Goal: Navigation & Orientation: Find specific page/section

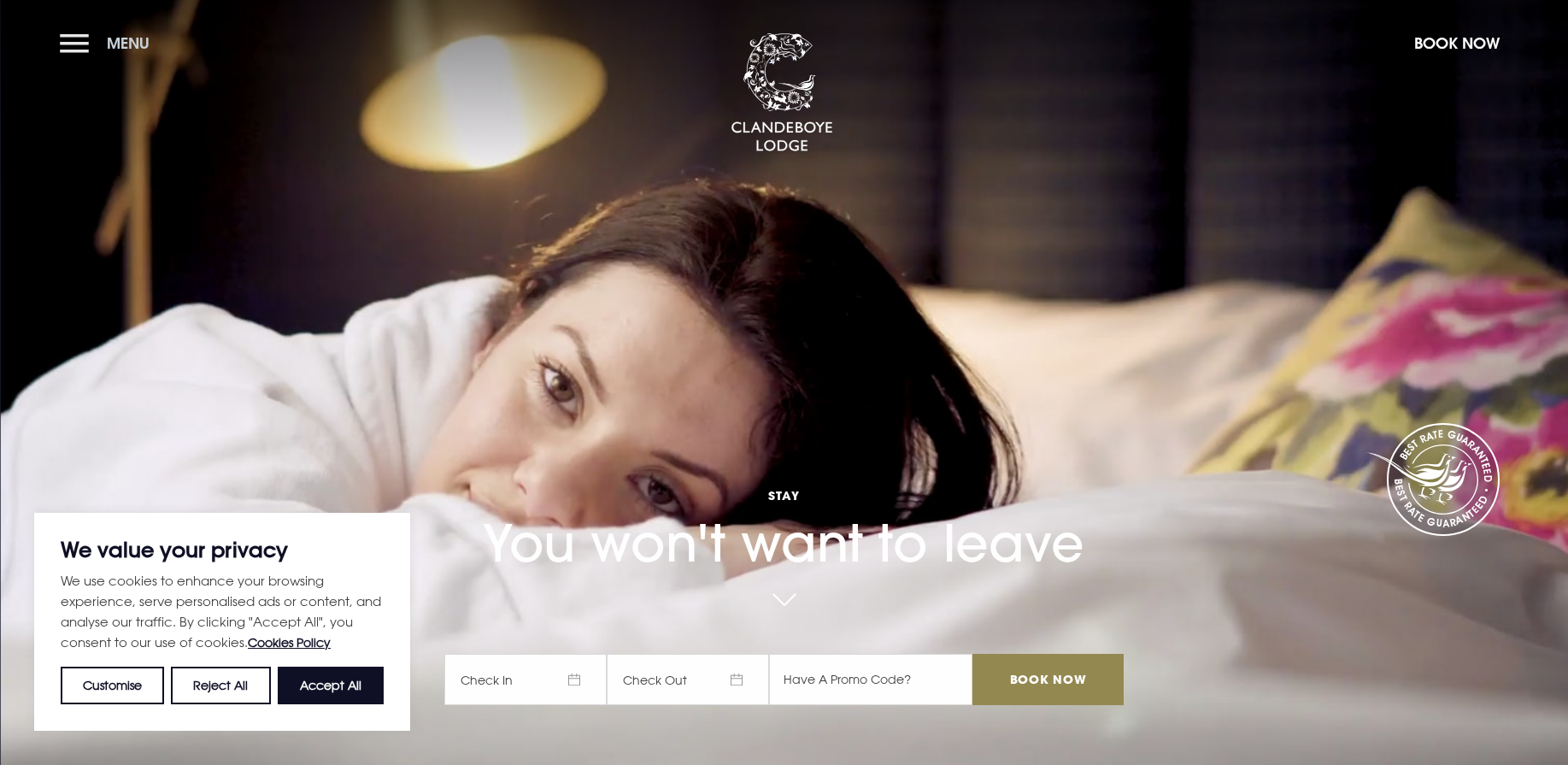
click at [78, 39] on button "Menu" at bounding box center [109, 43] width 99 height 37
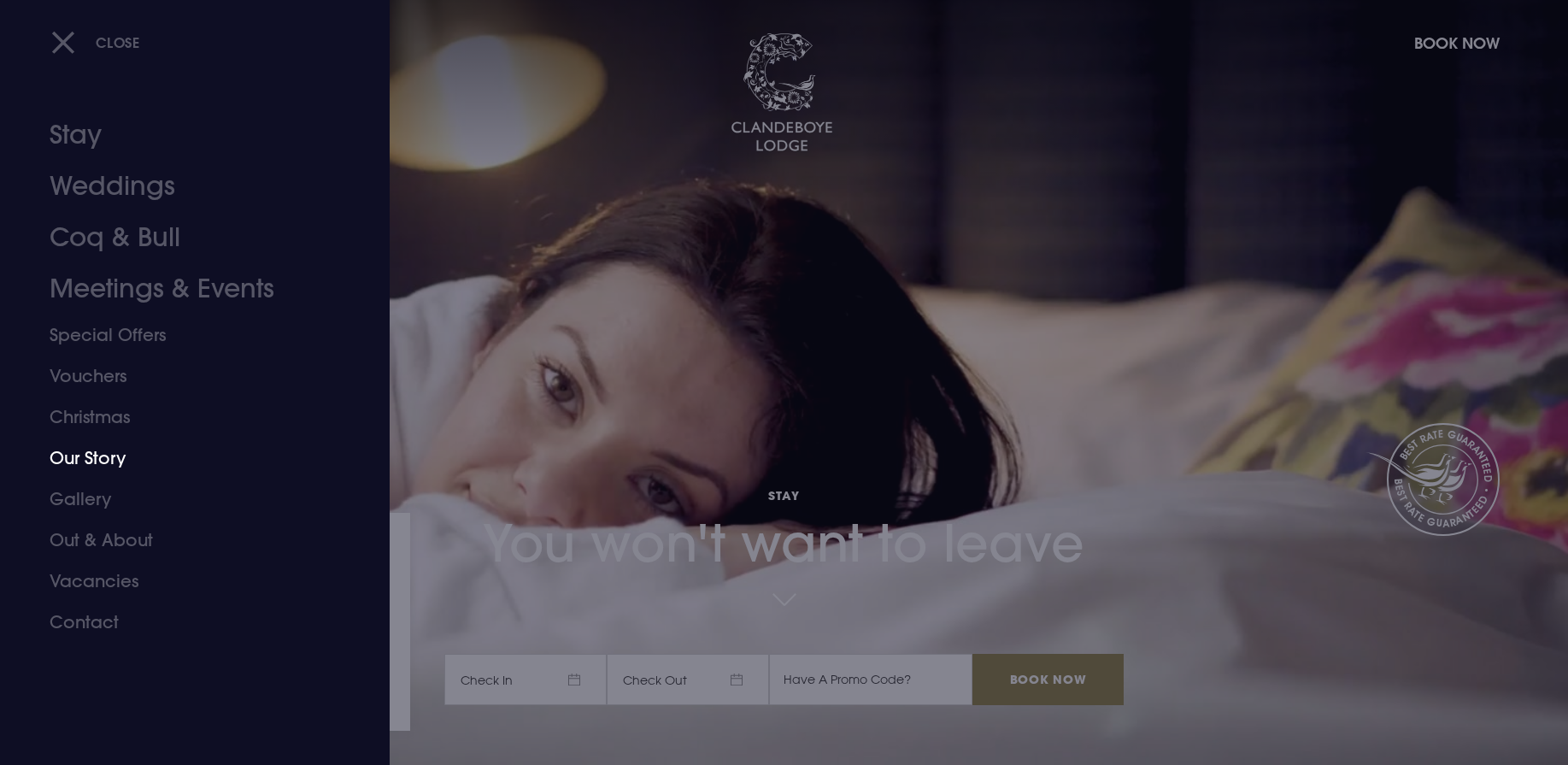
click at [97, 459] on link "Our Story" at bounding box center [184, 458] width 270 height 41
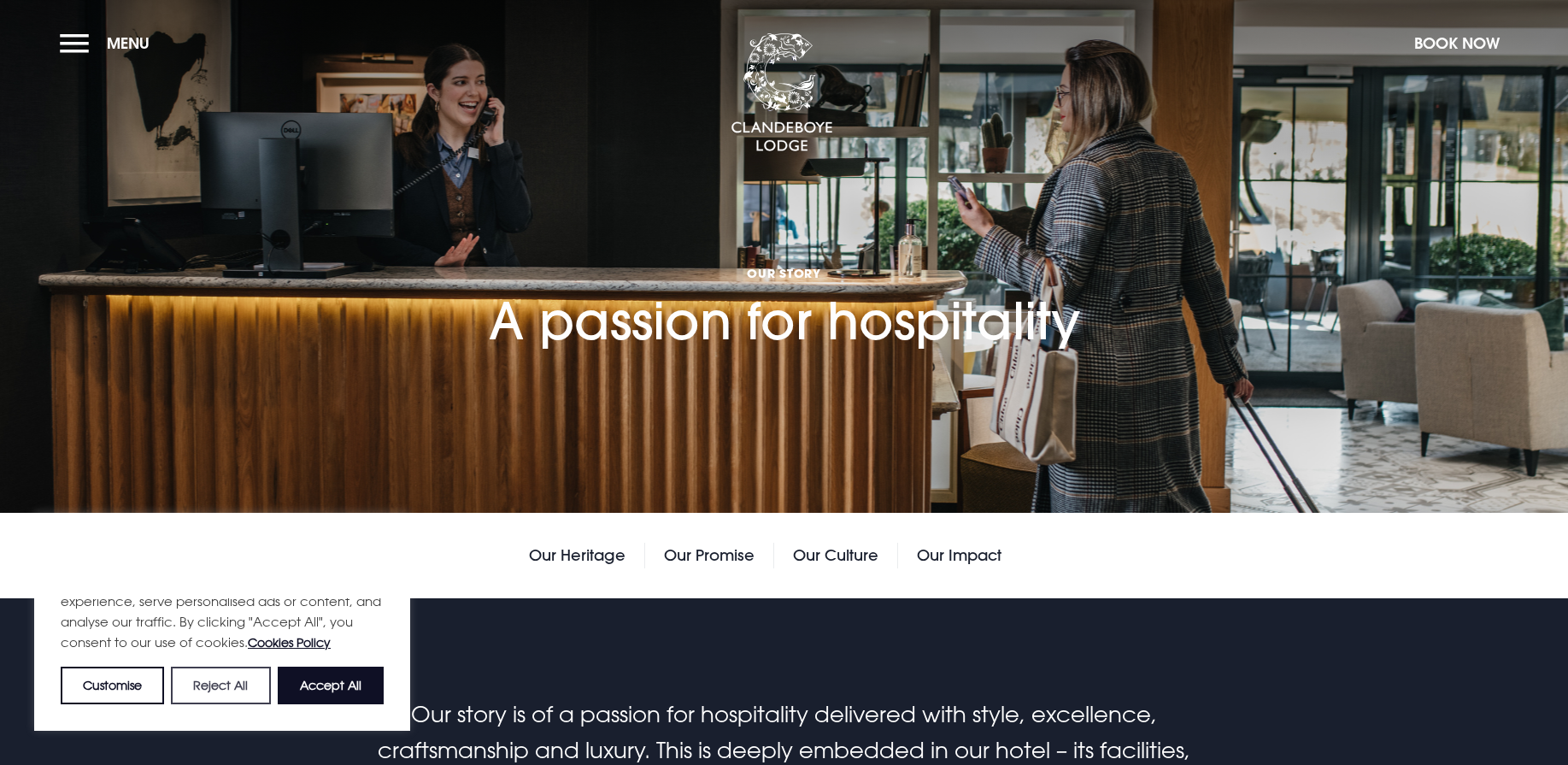
click at [241, 700] on button "Reject All" at bounding box center [219, 686] width 99 height 38
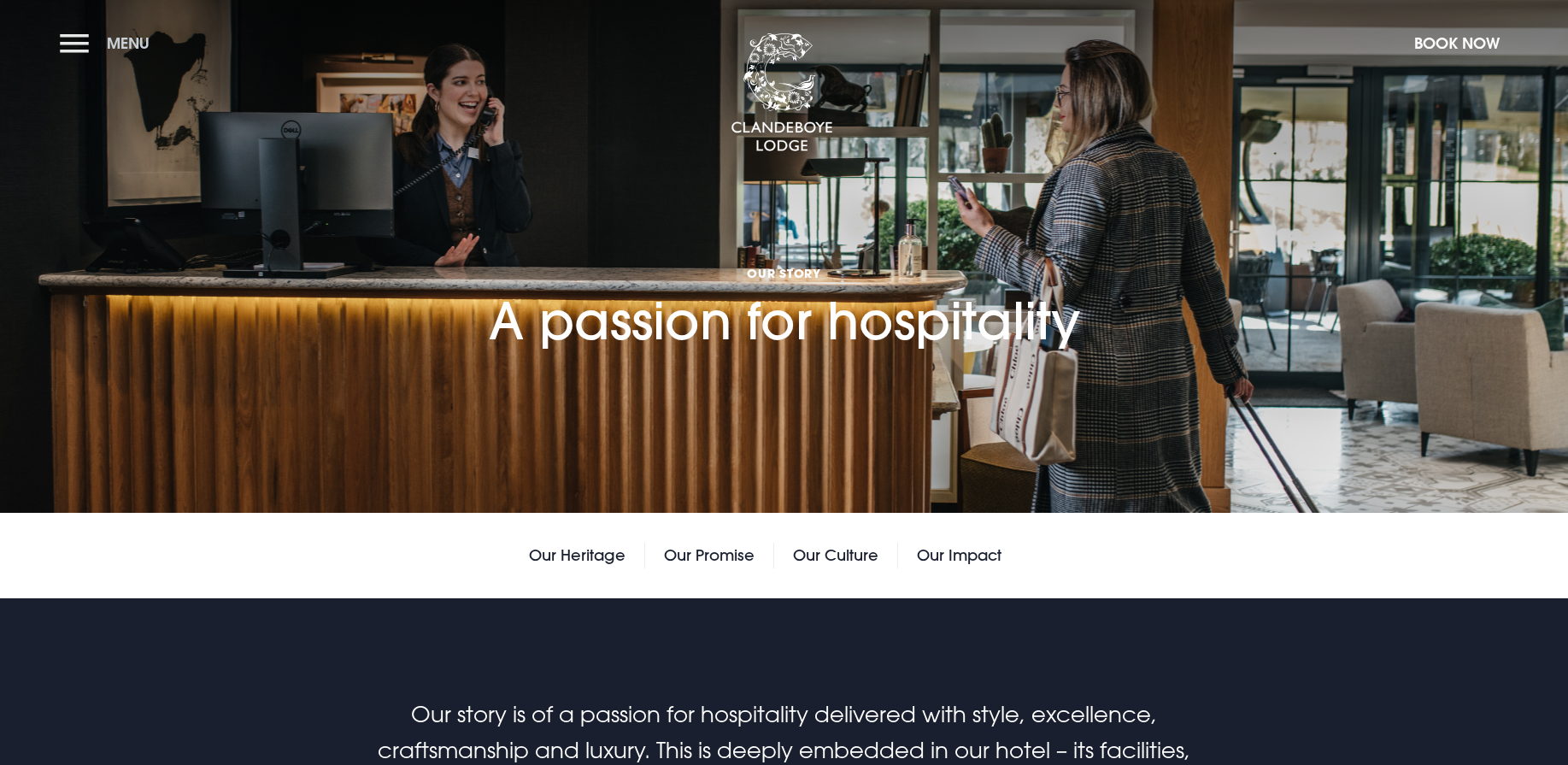
click at [84, 49] on button "Menu" at bounding box center [109, 43] width 99 height 37
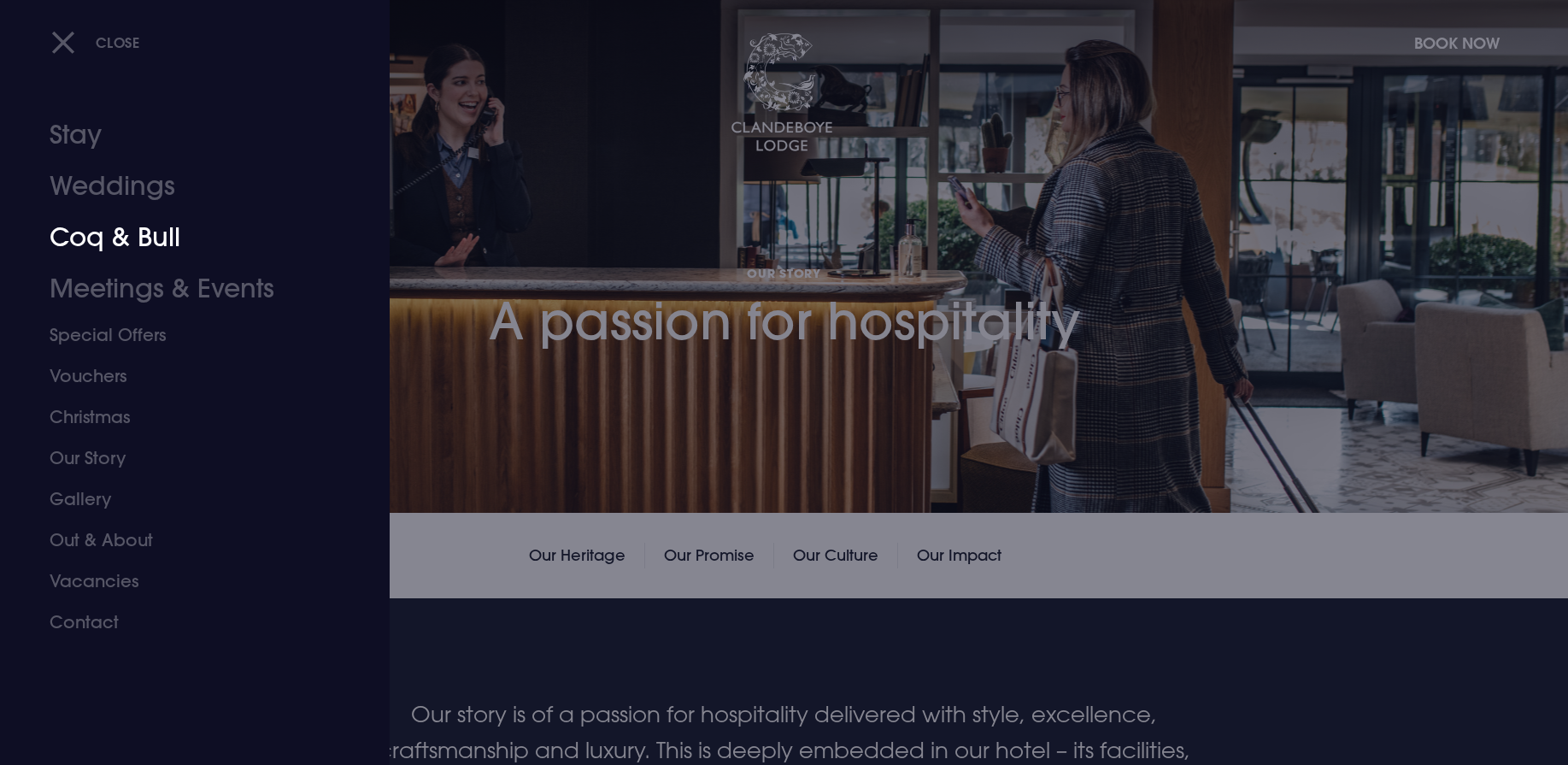
click at [158, 240] on link "Coq & Bull" at bounding box center [184, 237] width 270 height 51
